Goal: Information Seeking & Learning: Check status

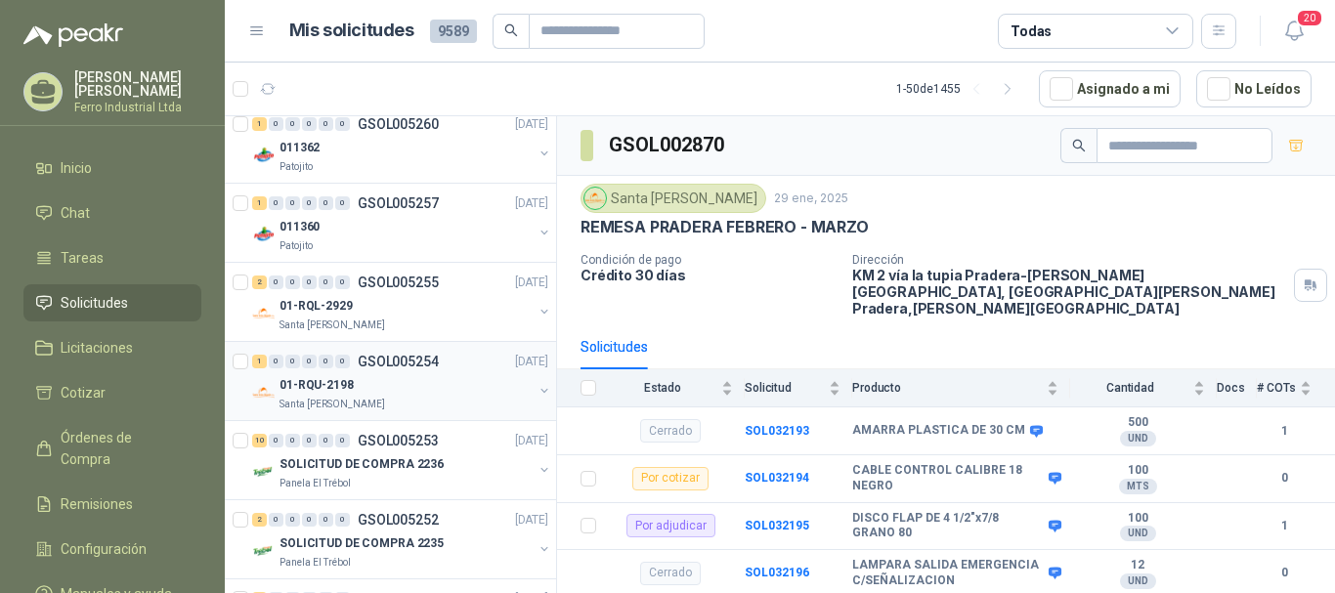
scroll to position [684, 0]
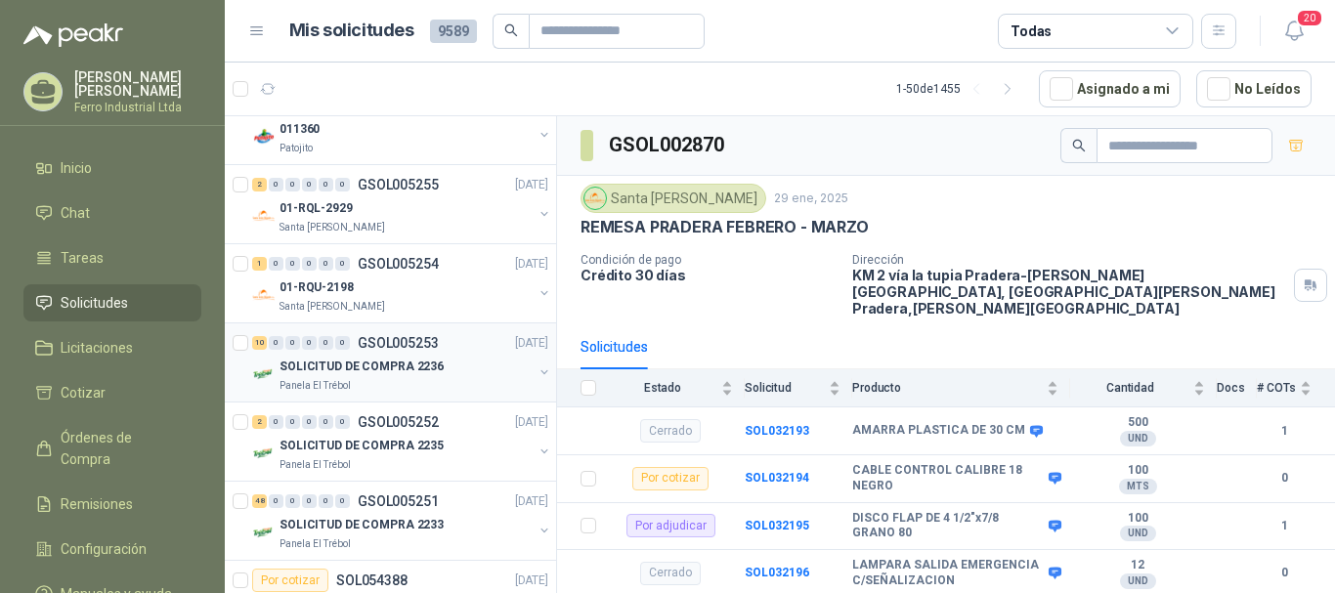
click at [375, 345] on p "GSOL005253" at bounding box center [398, 343] width 81 height 14
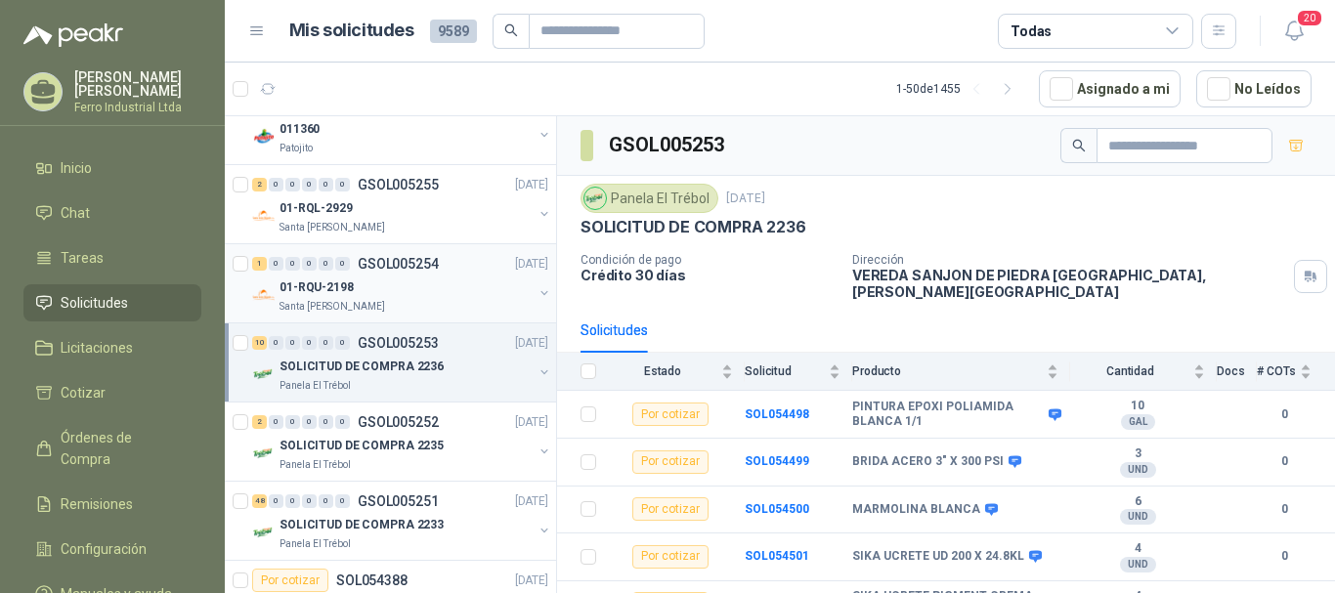
click at [392, 287] on div "01-RQU-2198" at bounding box center [405, 287] width 253 height 23
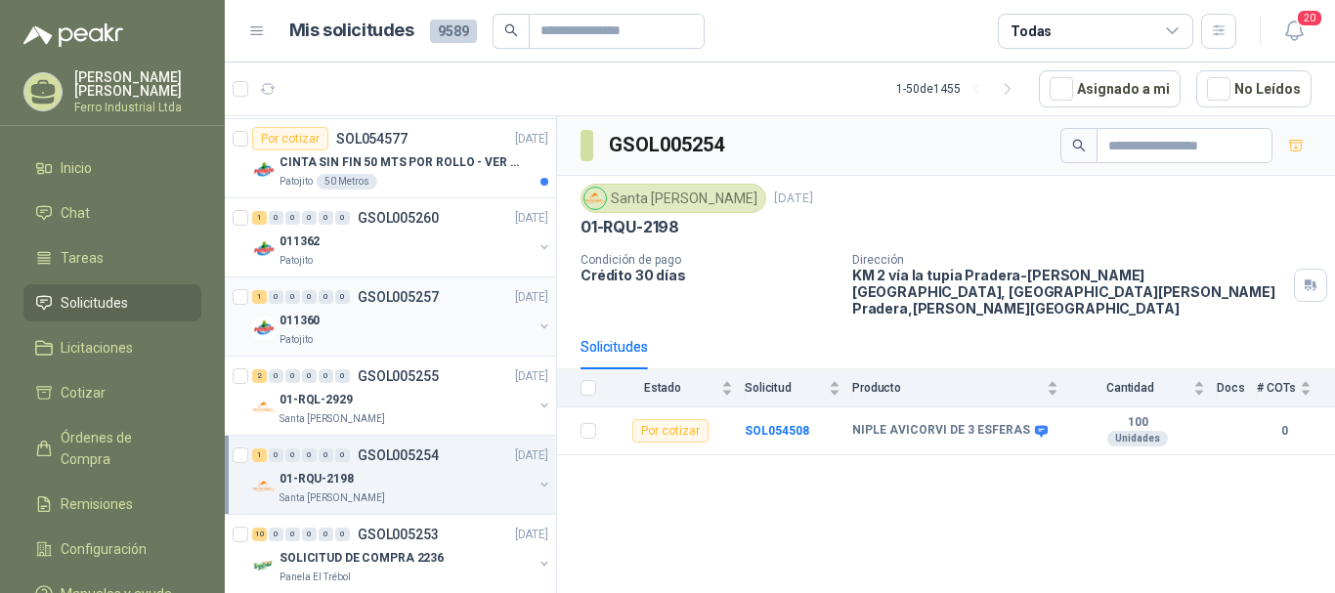
scroll to position [489, 0]
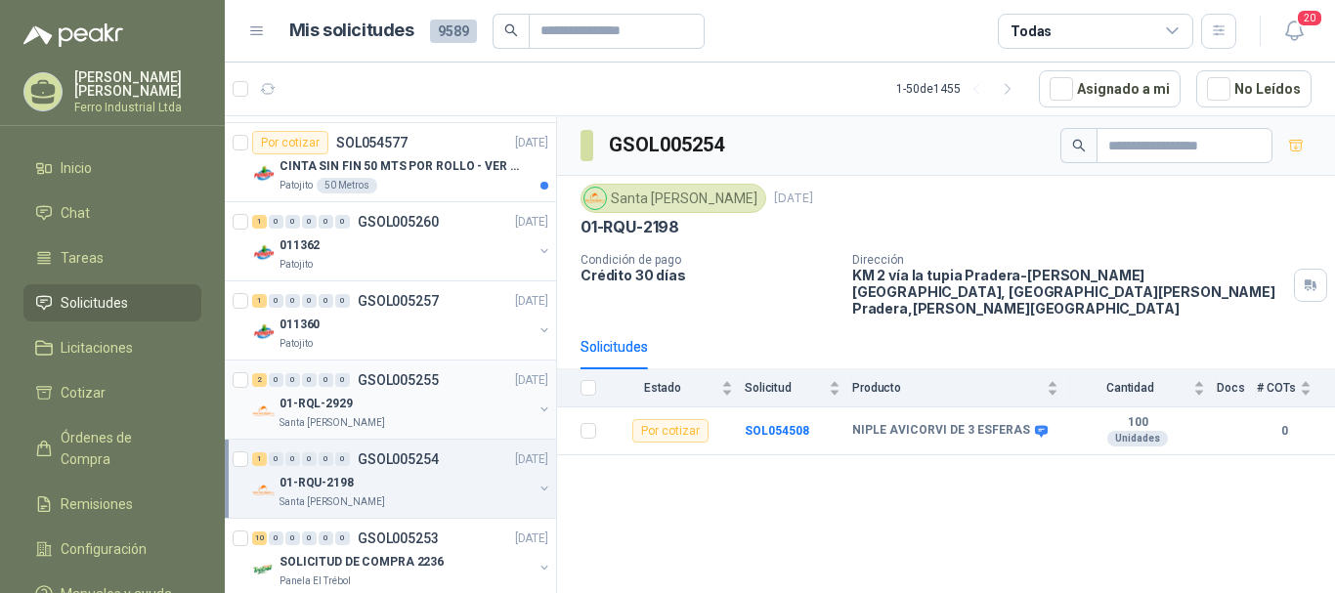
click at [410, 390] on div "2 0 0 0 0 0 GSOL005255 [DATE]" at bounding box center [402, 379] width 300 height 23
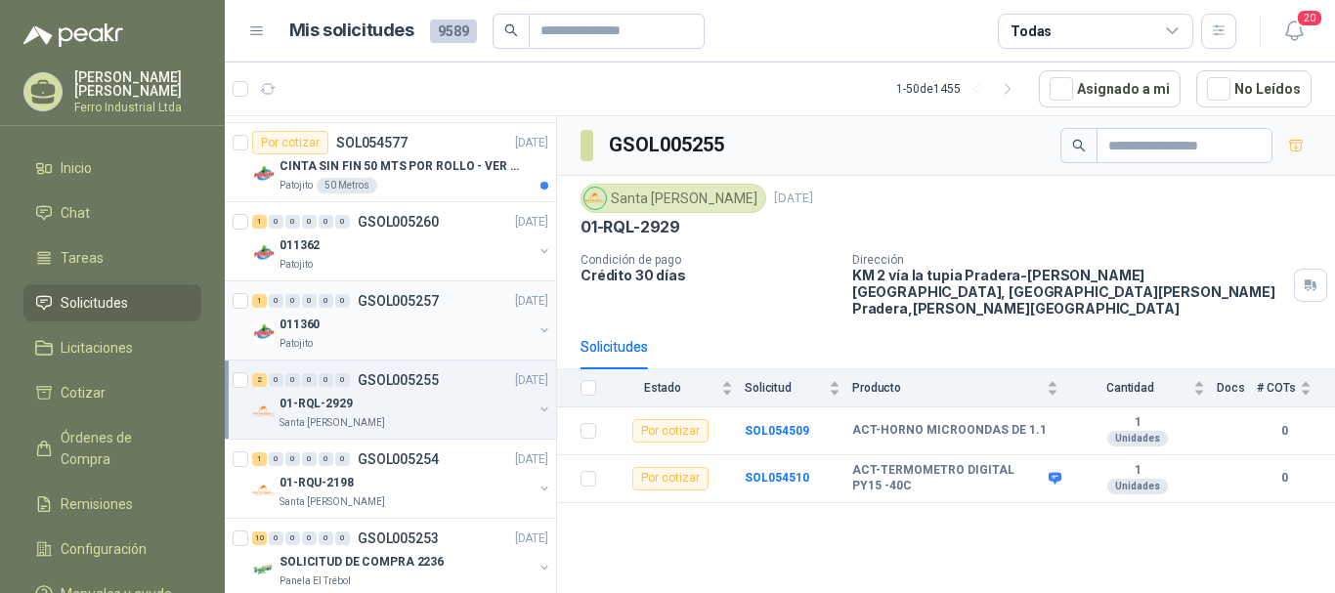
click at [432, 307] on p "GSOL005257" at bounding box center [398, 301] width 81 height 14
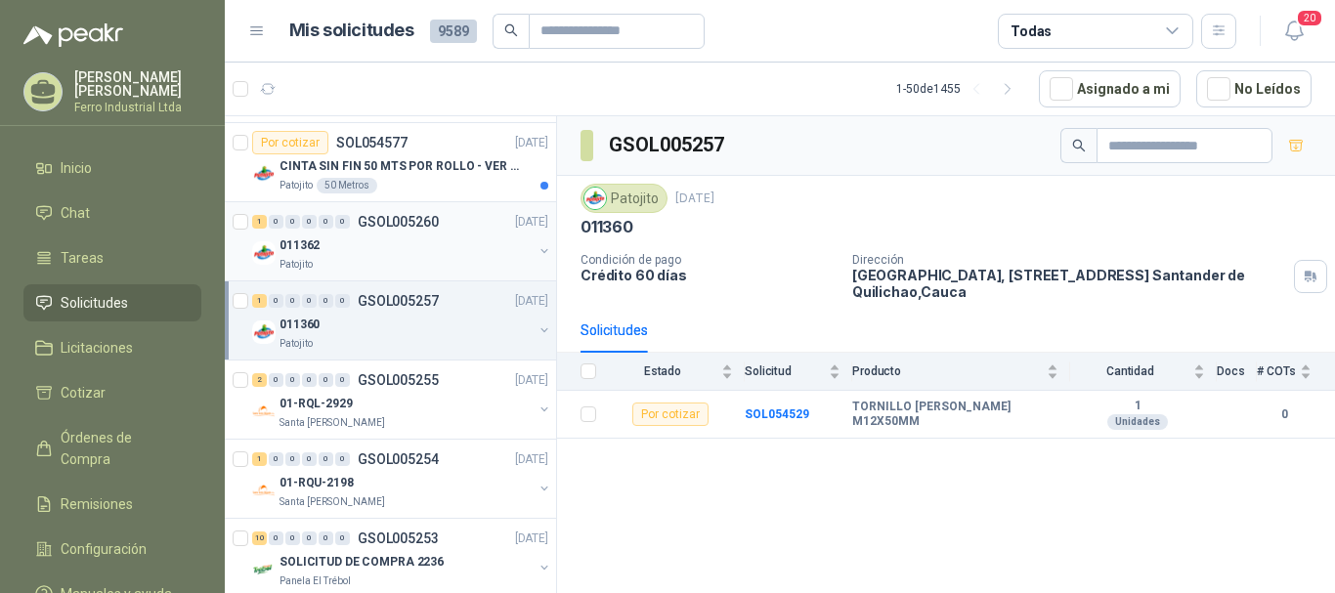
click at [423, 248] on div "011362" at bounding box center [405, 245] width 253 height 23
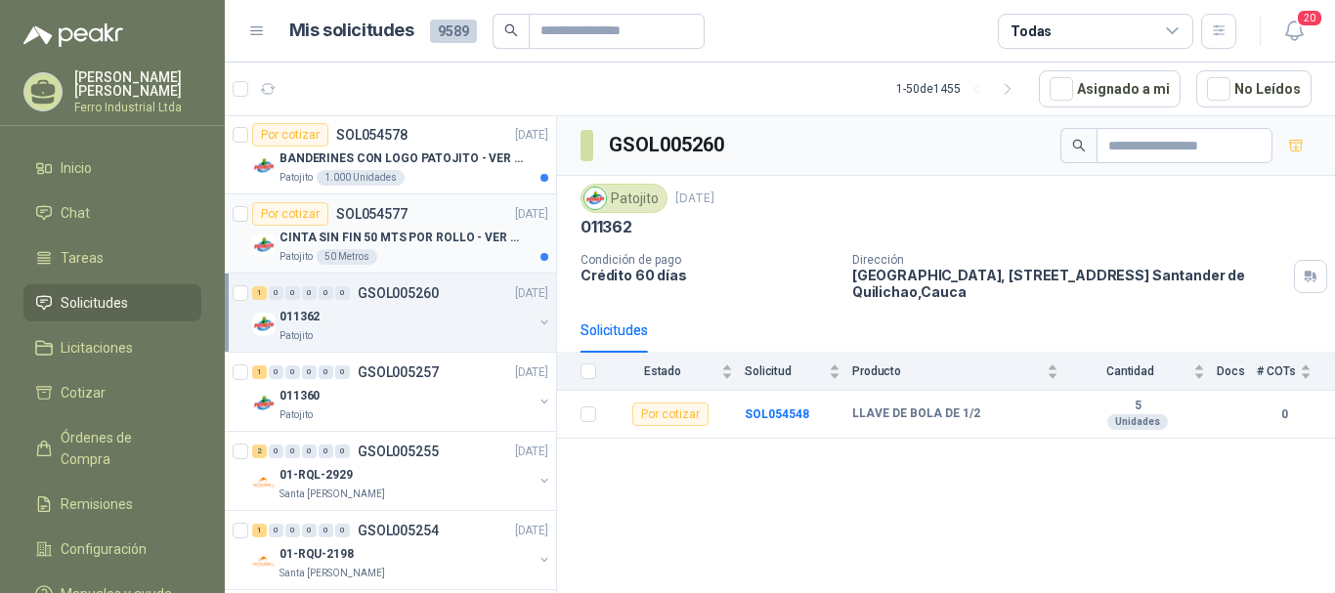
scroll to position [391, 0]
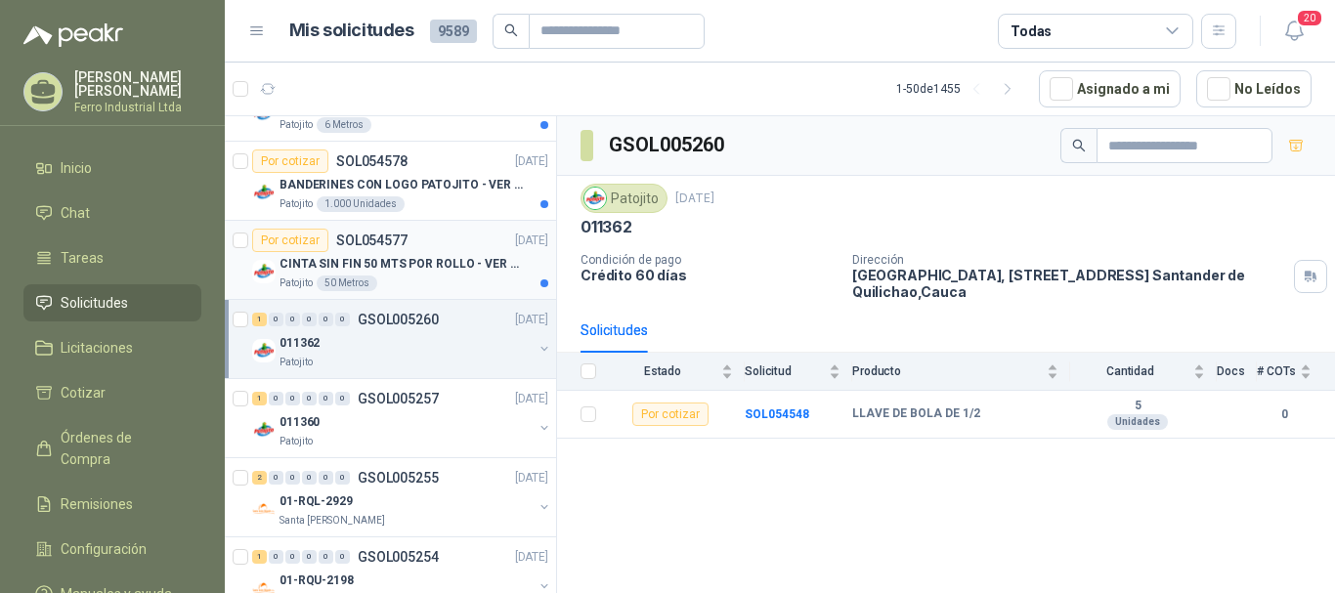
click at [428, 272] on p "CINTA SIN FIN 50 MTS POR ROLLO - VER DOC ADJUNTO" at bounding box center [400, 264] width 243 height 19
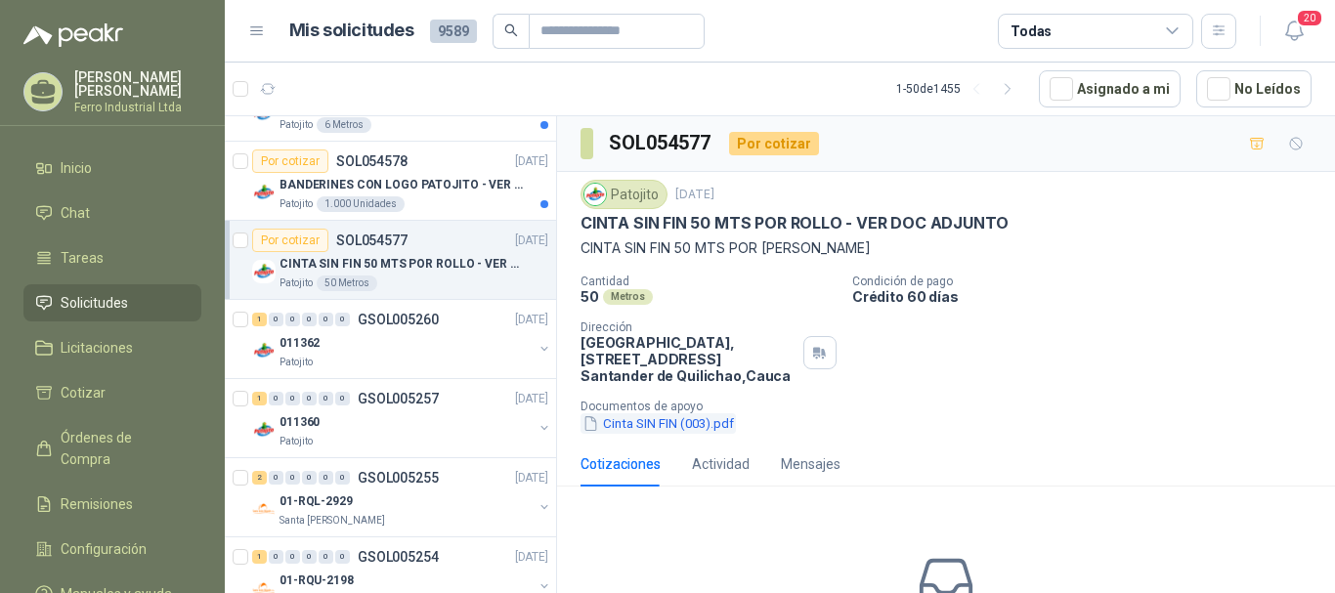
click at [690, 427] on button "Cinta SIN FIN (003).pdf" at bounding box center [657, 423] width 155 height 21
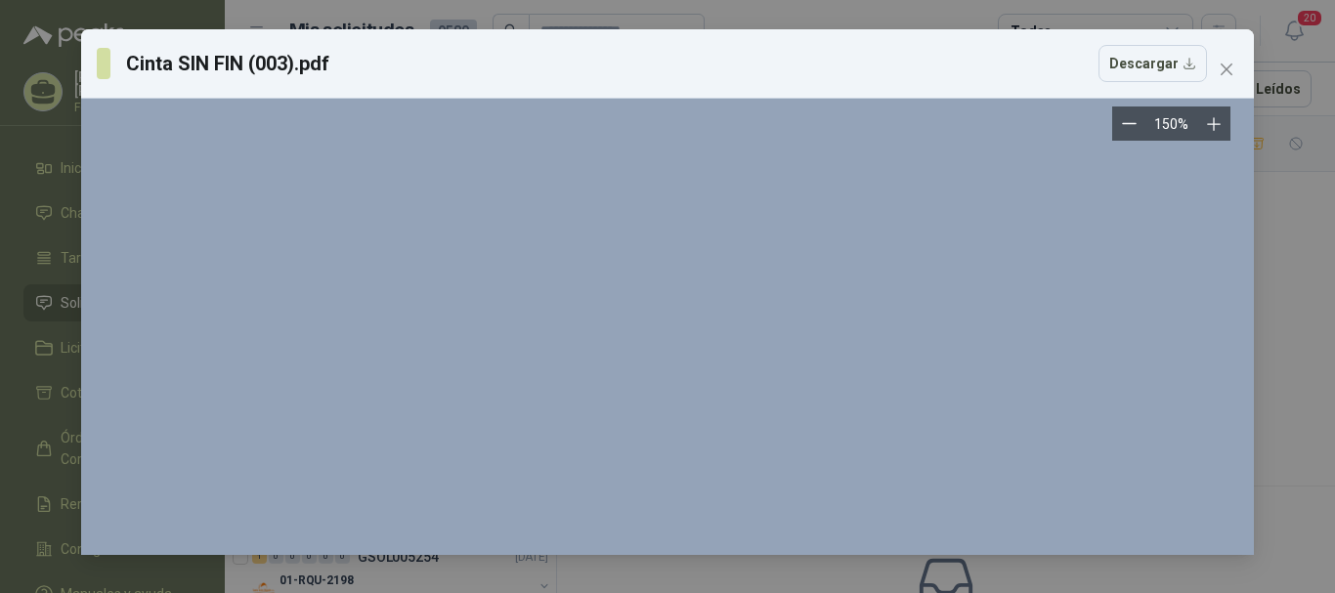
scroll to position [586, 0]
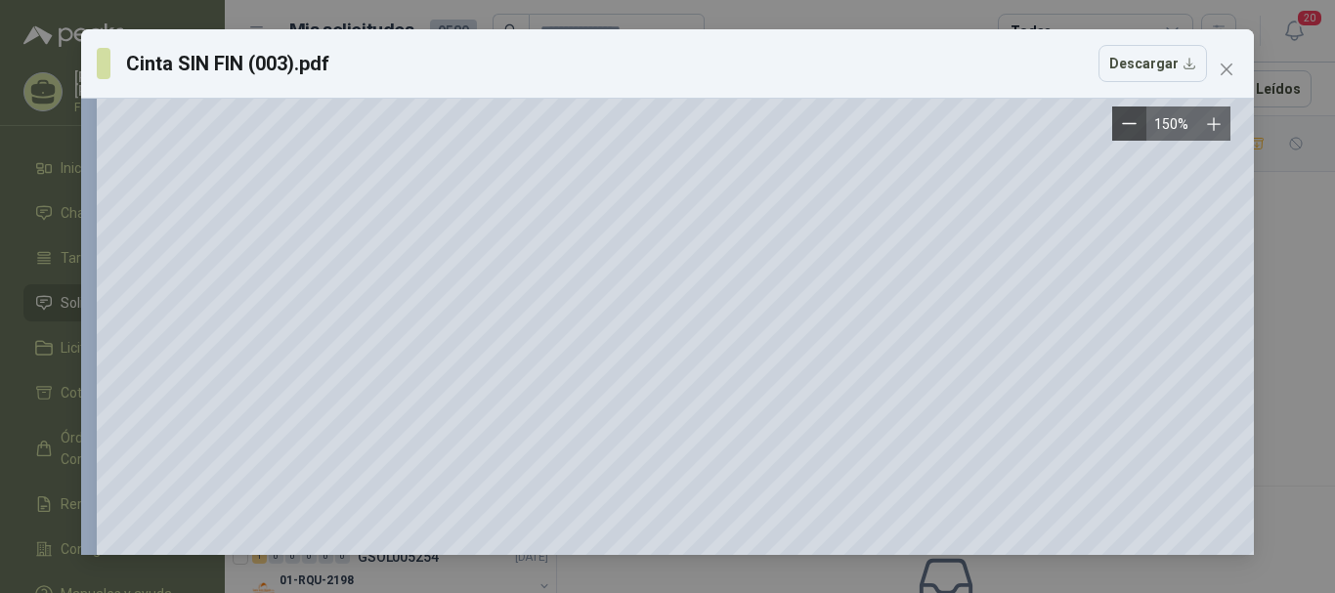
click at [1128, 128] on icon "Zoom out" at bounding box center [1129, 123] width 15 height 15
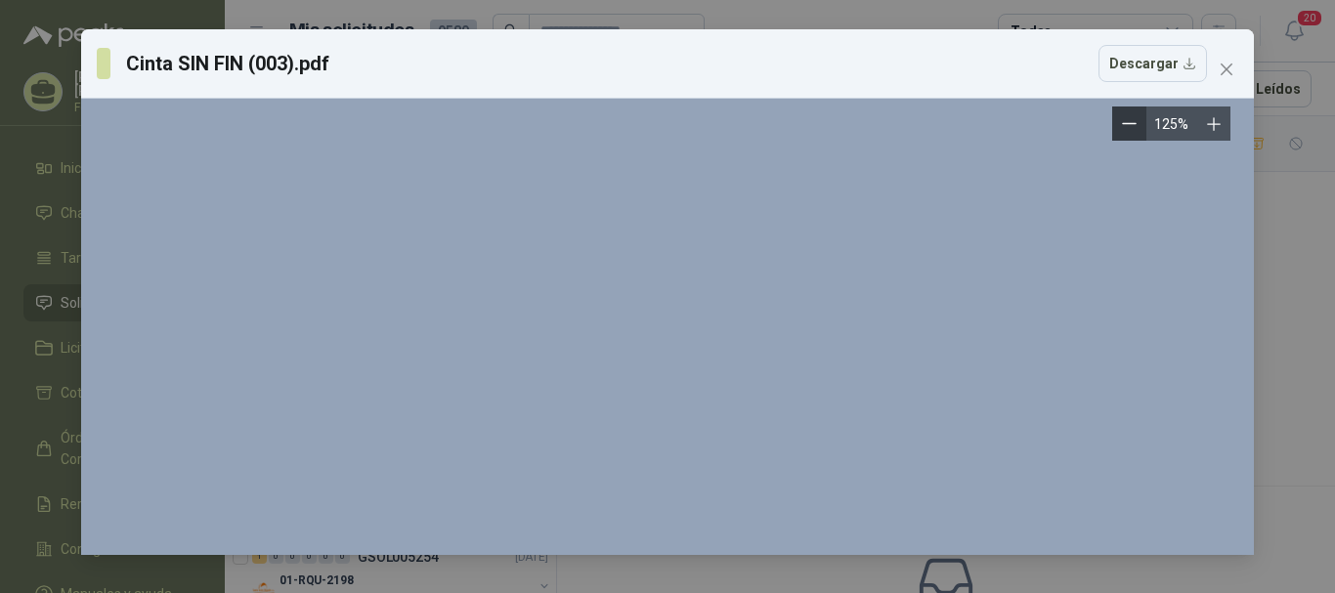
click at [1128, 128] on icon "Zoom out" at bounding box center [1129, 123] width 15 height 15
click at [1128, 128] on button "Zoom out" at bounding box center [1137, 124] width 34 height 34
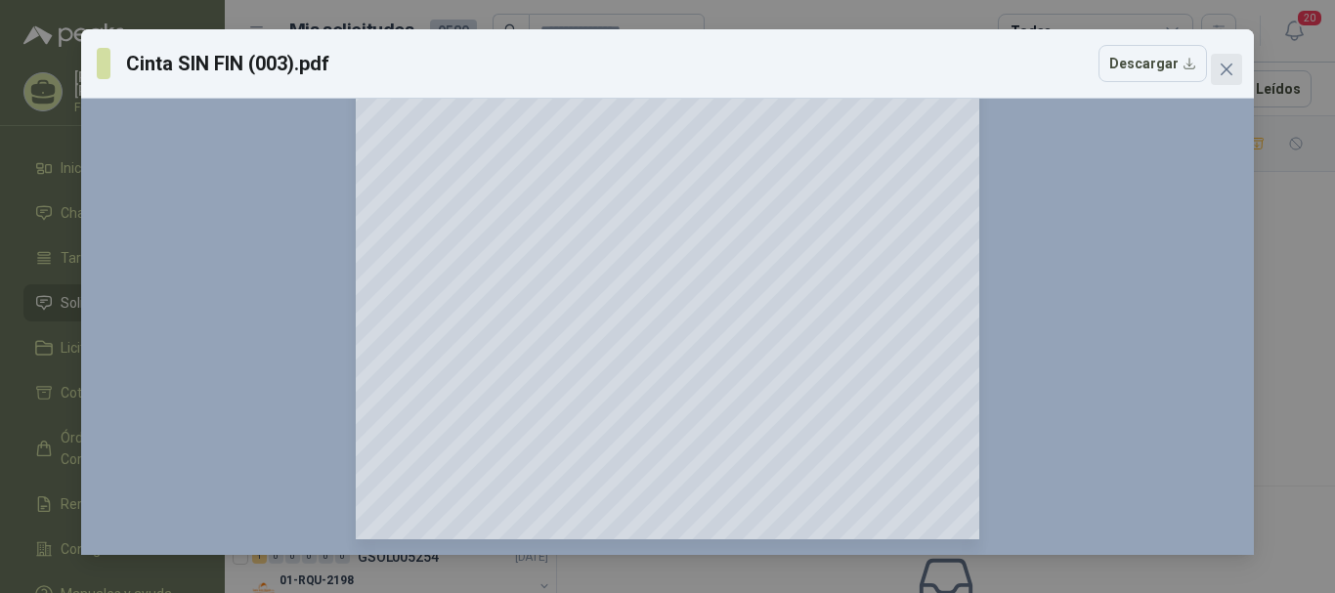
click at [1240, 73] on span "Close" at bounding box center [1226, 70] width 31 height 16
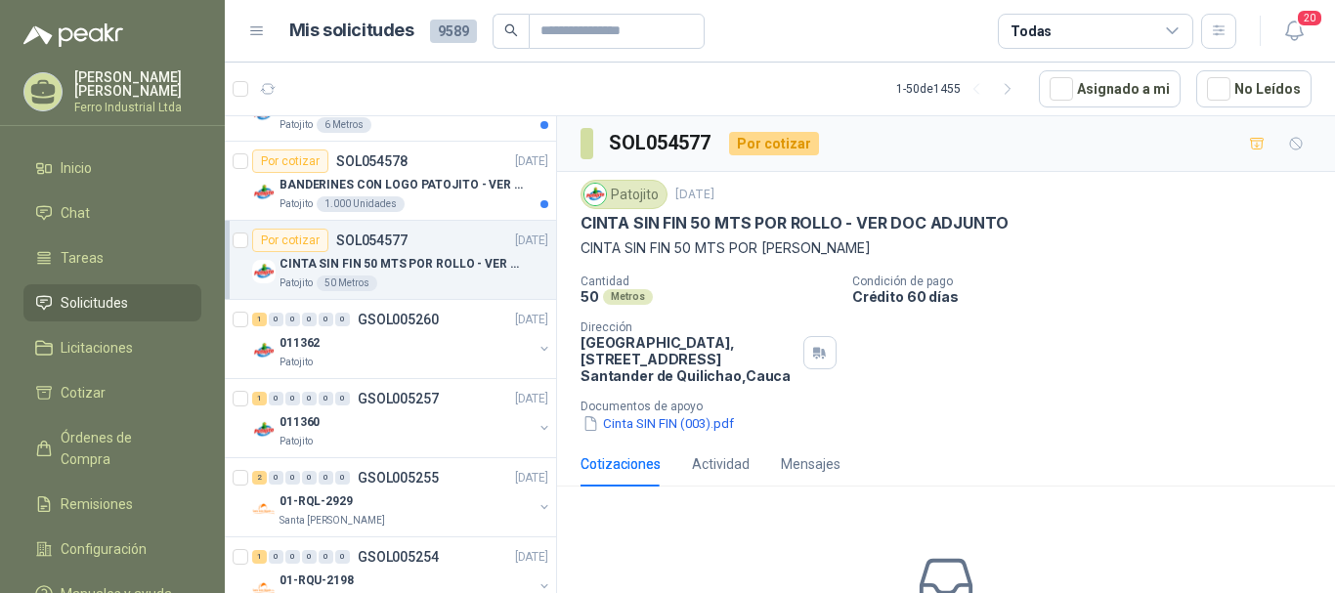
scroll to position [195, 0]
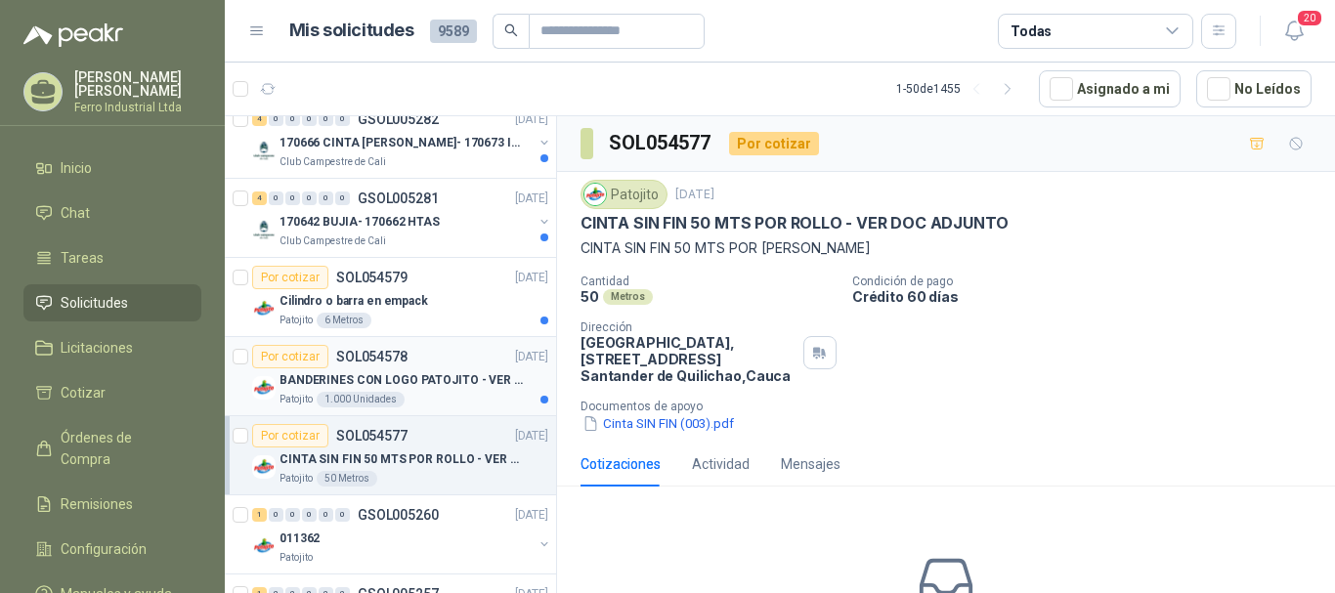
click at [405, 368] on div "BANDERINES CON LOGO PATOJITO - VER DOC ADJUNTO" at bounding box center [413, 379] width 269 height 23
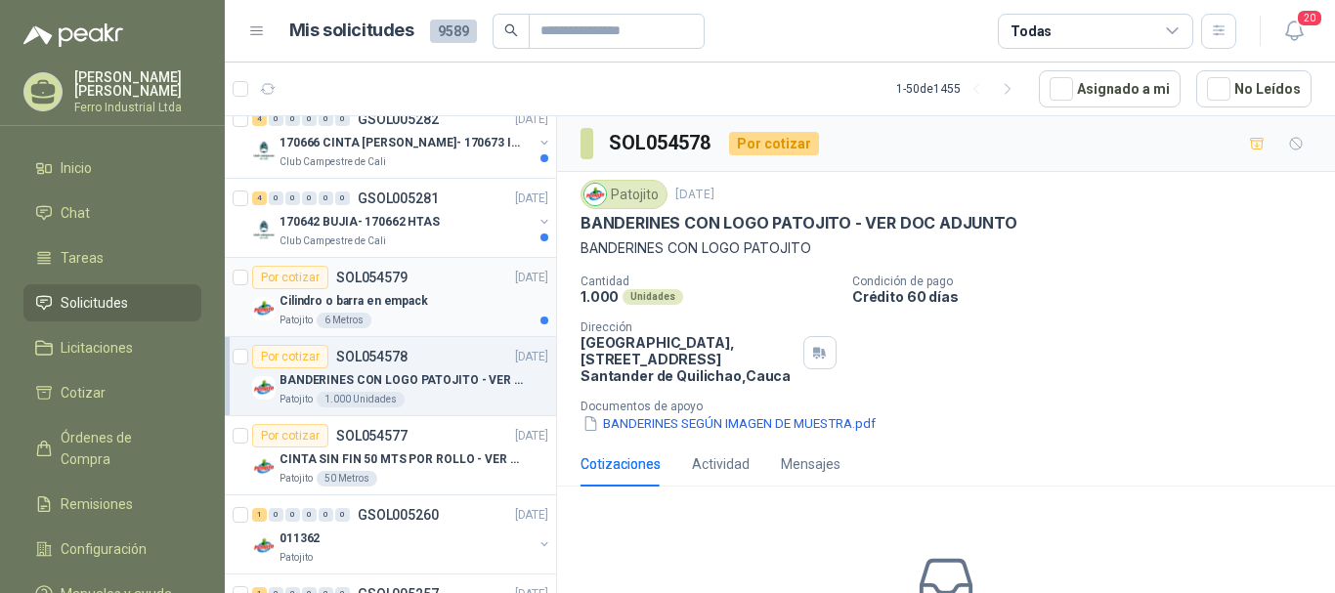
click at [411, 277] on div "Por cotizar SOL054579 [DATE]" at bounding box center [400, 277] width 296 height 23
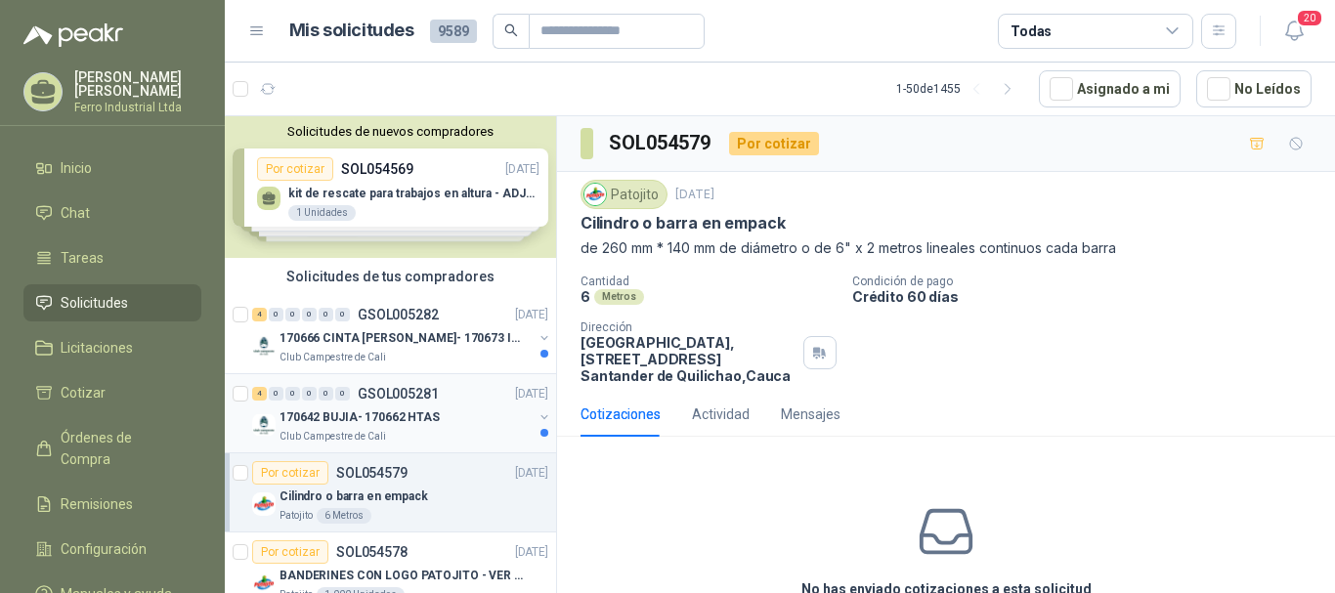
click at [433, 414] on p "170642 BUJIA- 170662 HTAS" at bounding box center [359, 417] width 160 height 19
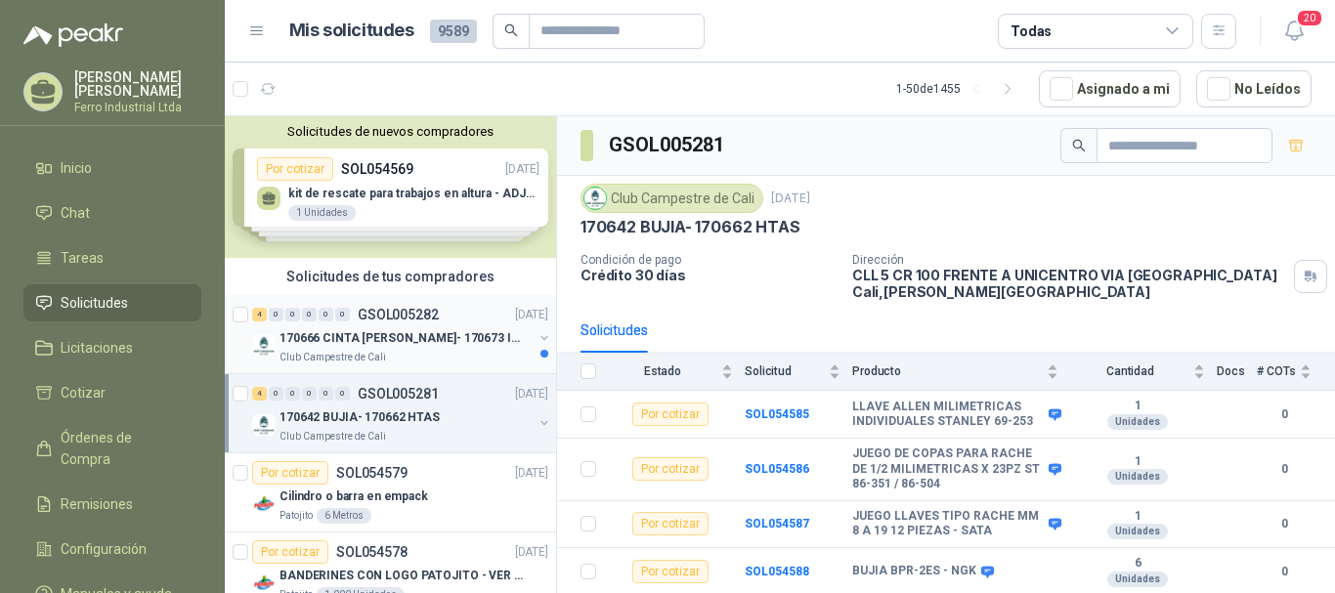
click at [422, 326] on div "170666 CINTA [PERSON_NAME]- 170673 IMPERMEABILI" at bounding box center [405, 337] width 253 height 23
